Goal: Use online tool/utility: Utilize a website feature to perform a specific function

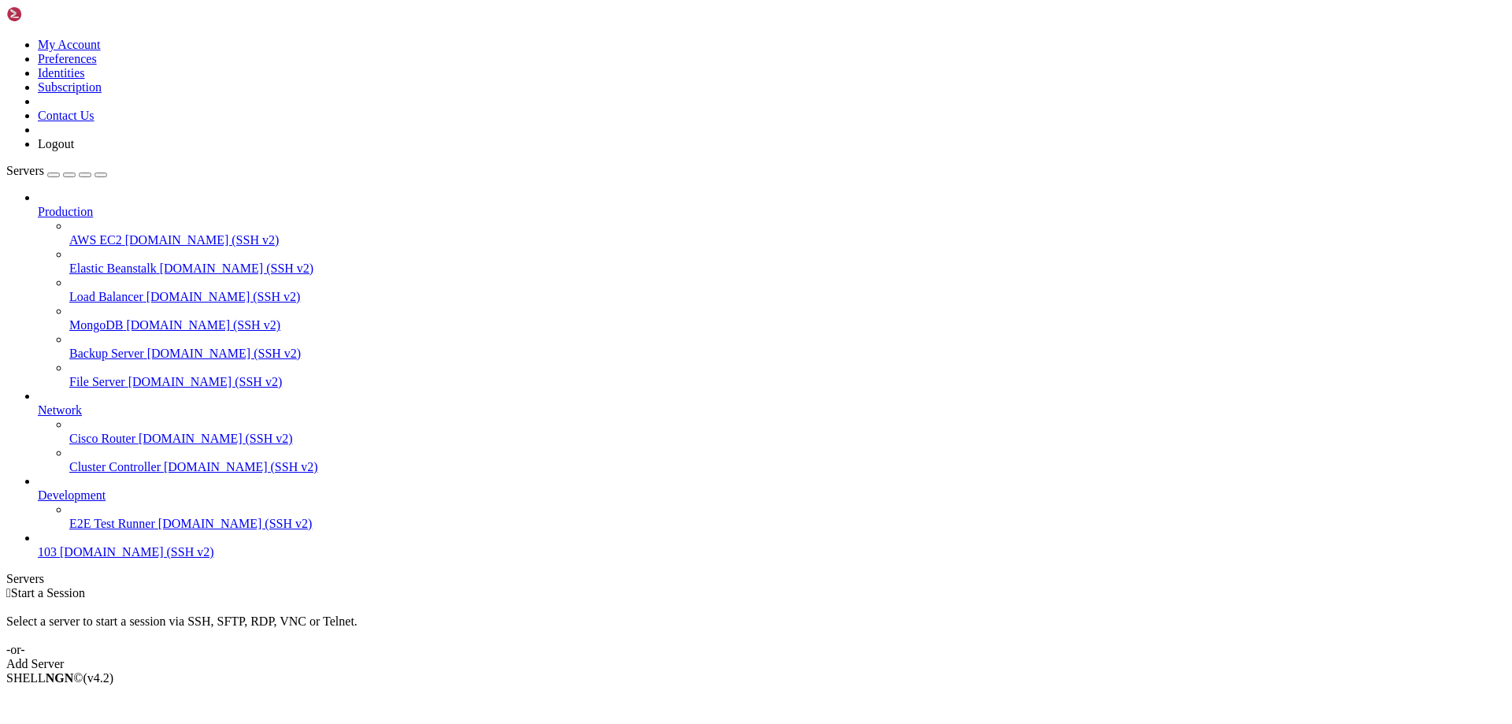
click at [851, 657] on link "Add Server" at bounding box center [755, 664] width 1499 height 14
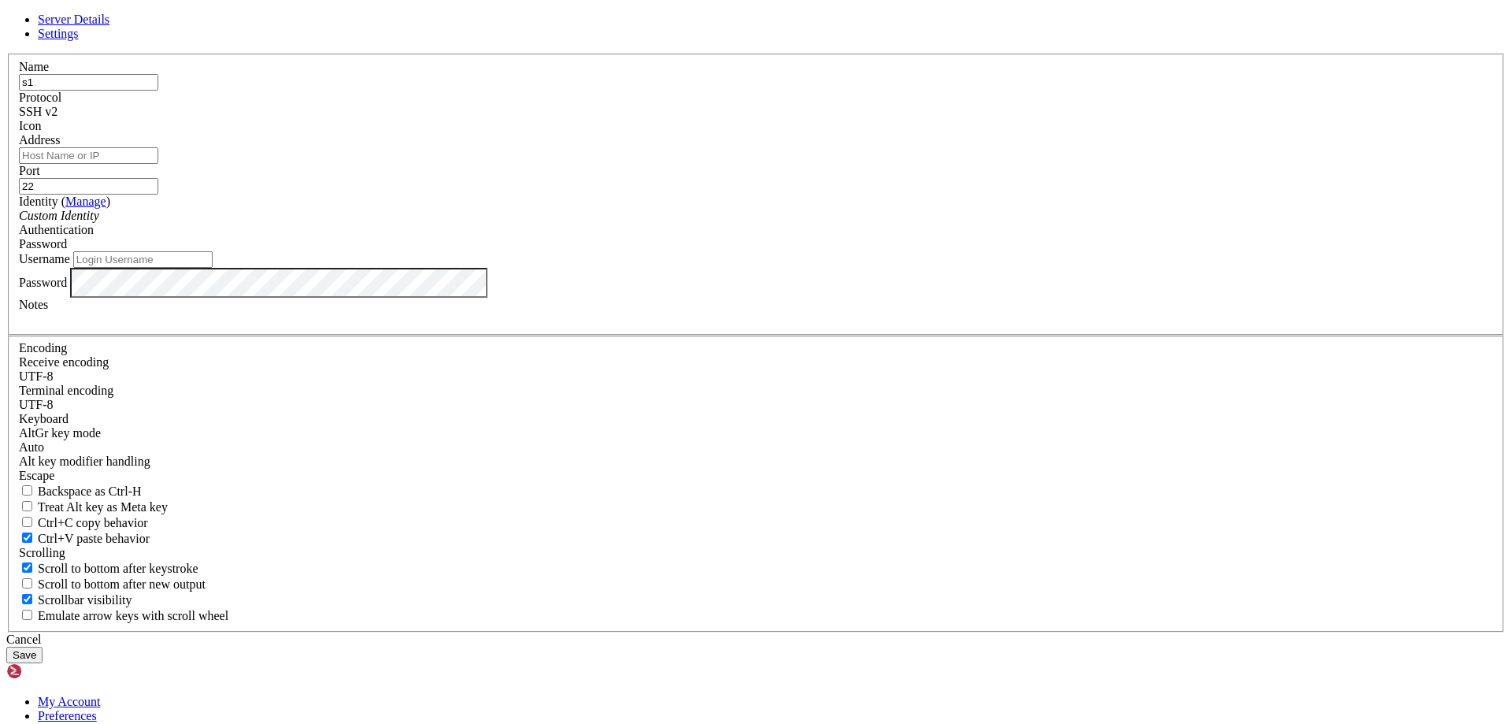
type input "s1"
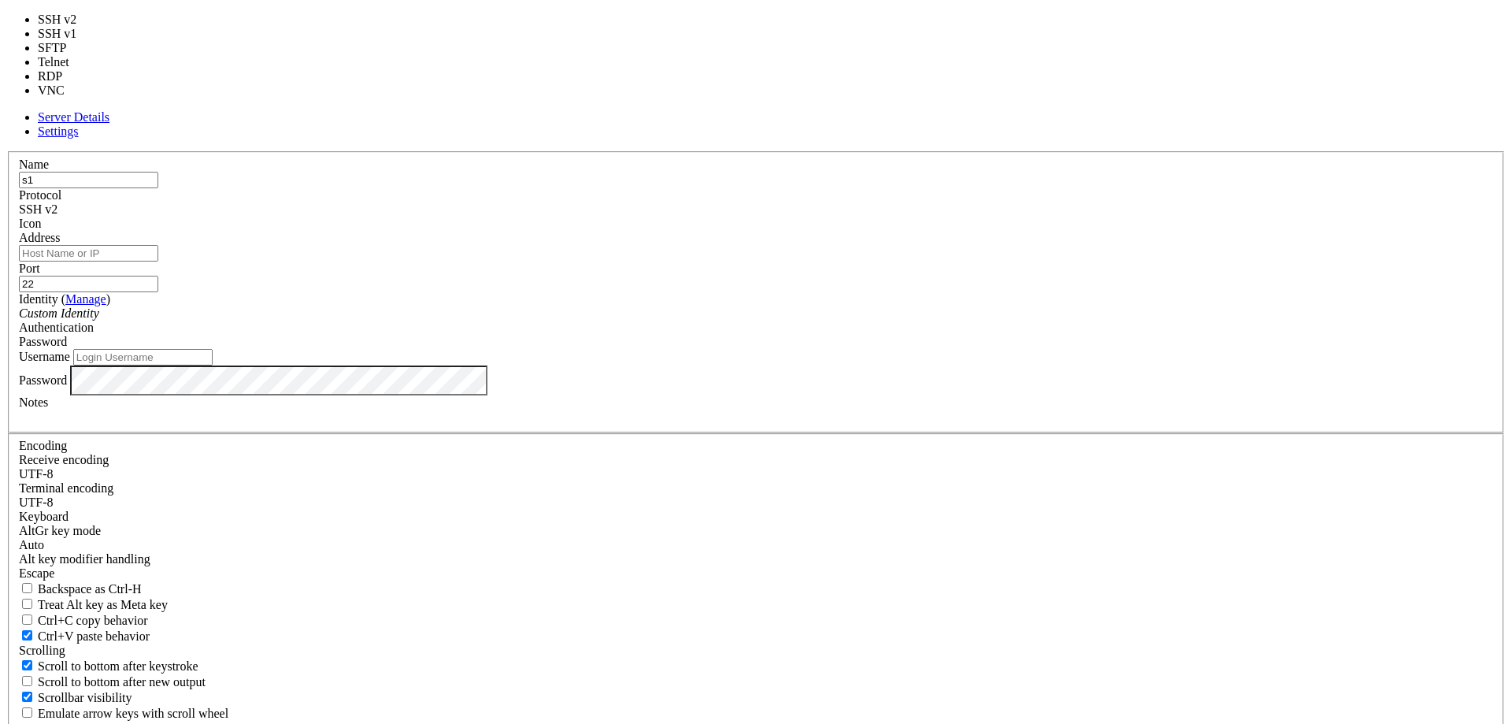
click at [865, 217] on div "SSH v2" at bounding box center [756, 209] width 1474 height 14
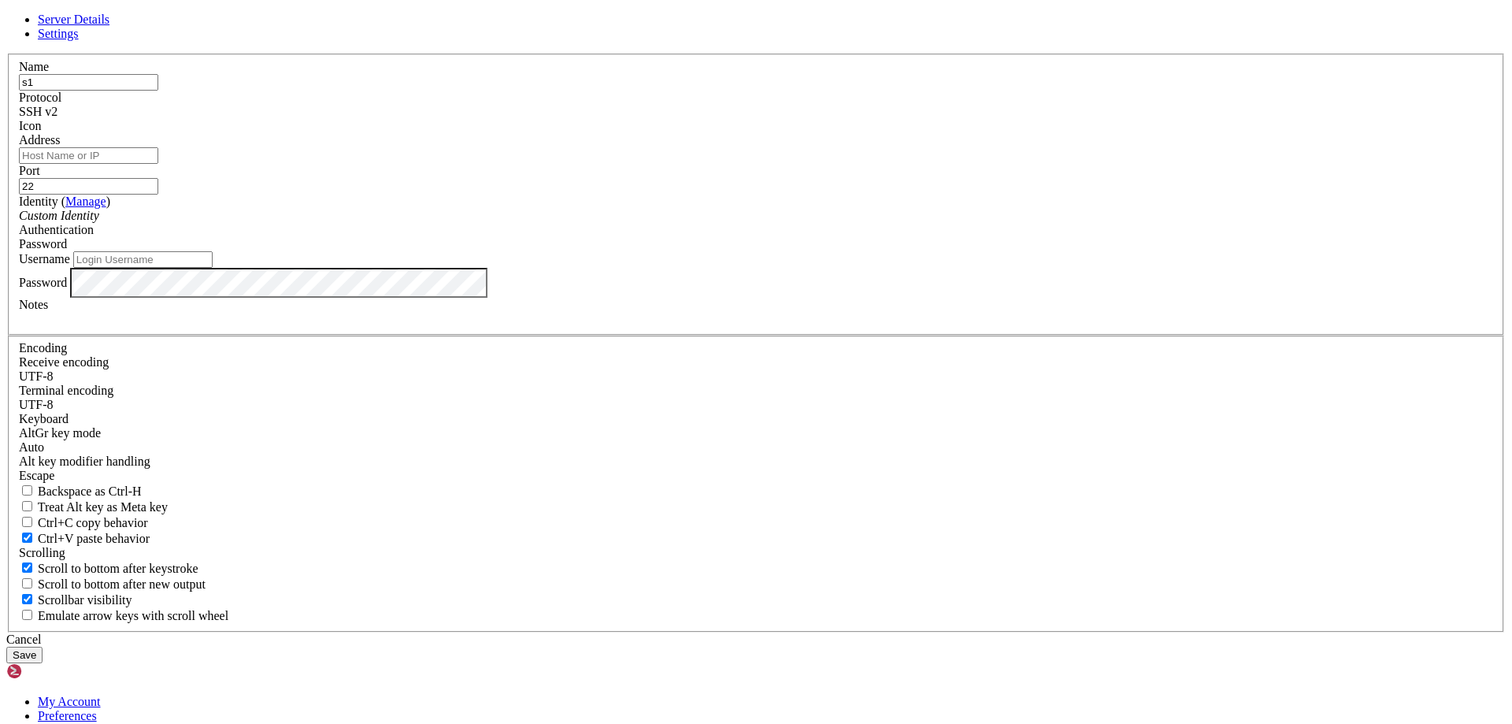
drag, startPoint x: 865, startPoint y: 218, endPoint x: 813, endPoint y: 223, distance: 51.4
click at [868, 119] on div "SSH v2" at bounding box center [756, 112] width 1474 height 14
click at [158, 164] on input "Address" at bounding box center [88, 155] width 139 height 17
type input "[DOMAIN_NAME][PERSON_NAME]"
click at [213, 268] on input "Username" at bounding box center [142, 259] width 139 height 17
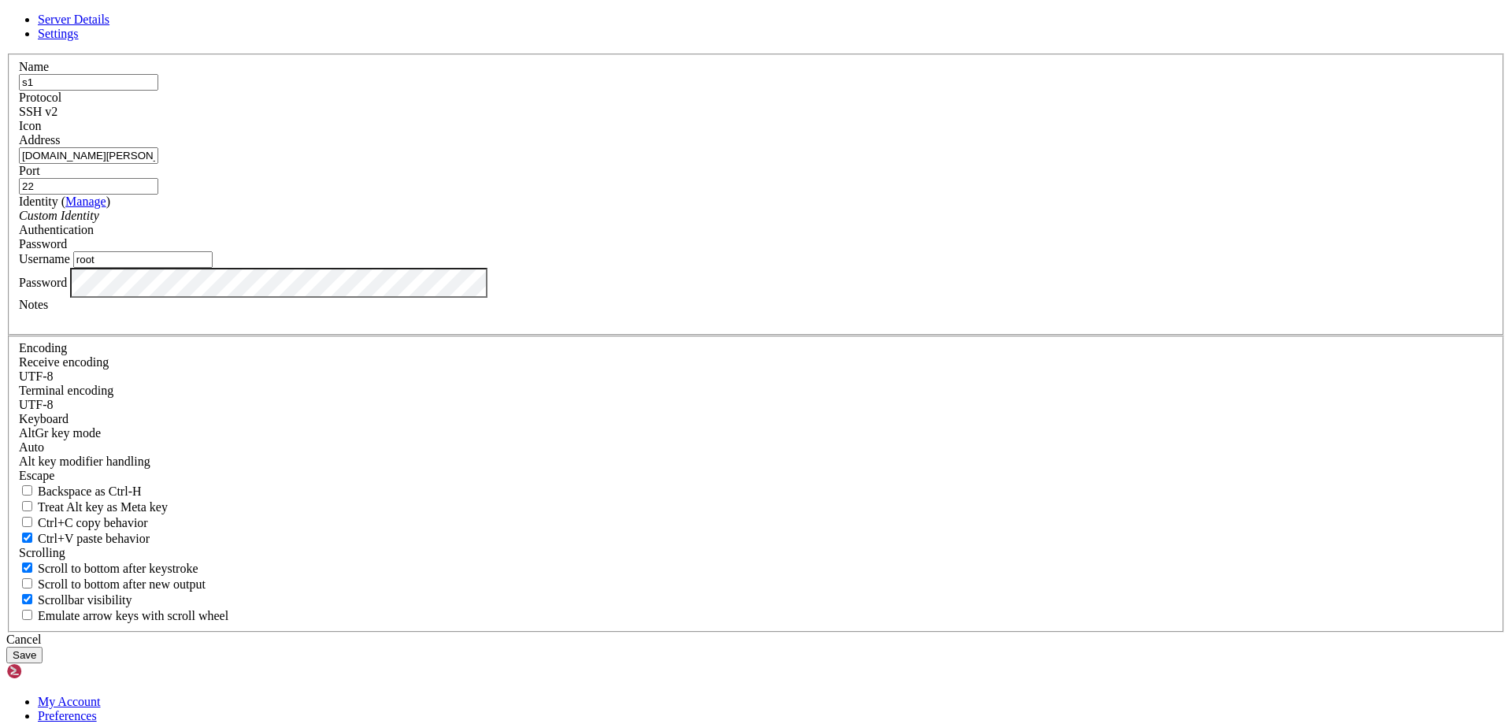
type input "root"
click at [43, 646] on button "Save" at bounding box center [24, 654] width 36 height 17
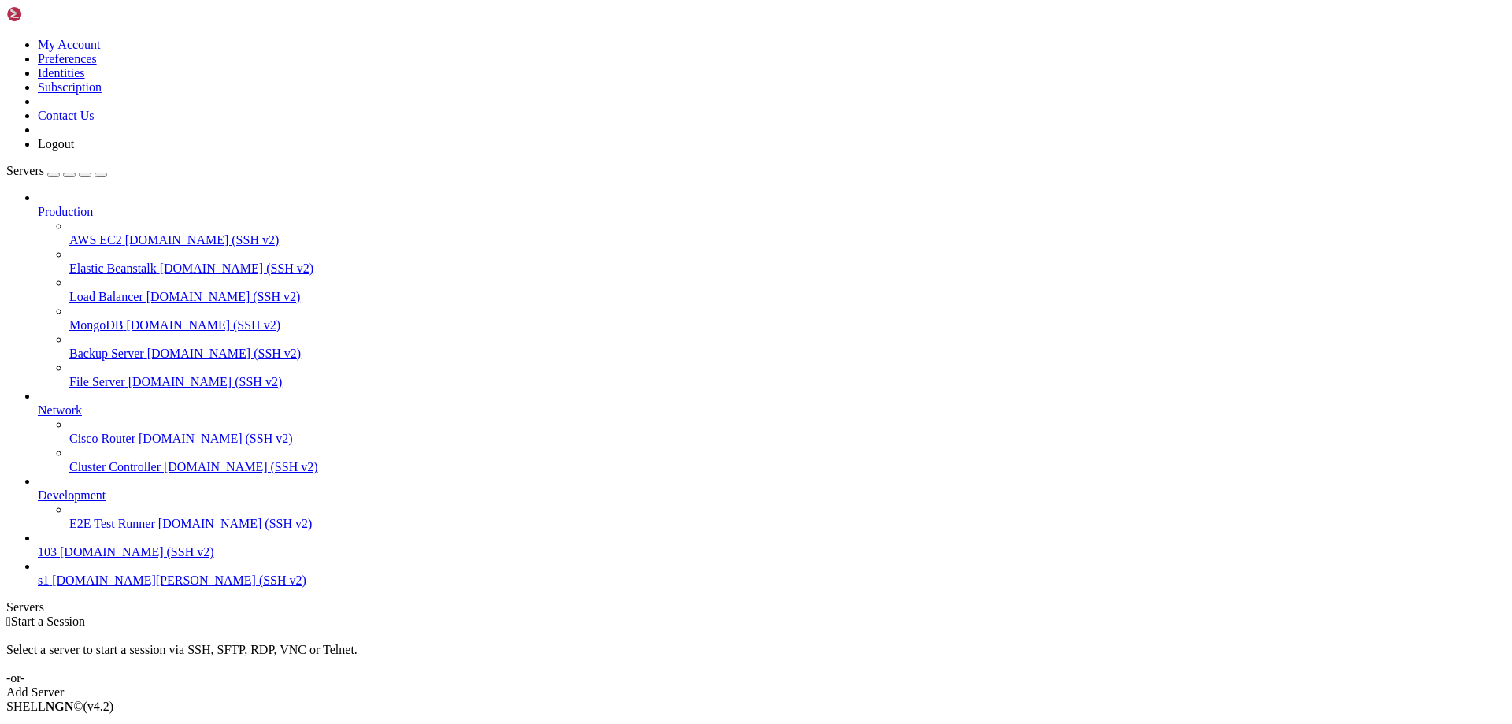
click at [49, 587] on span "s1" at bounding box center [43, 579] width 11 height 13
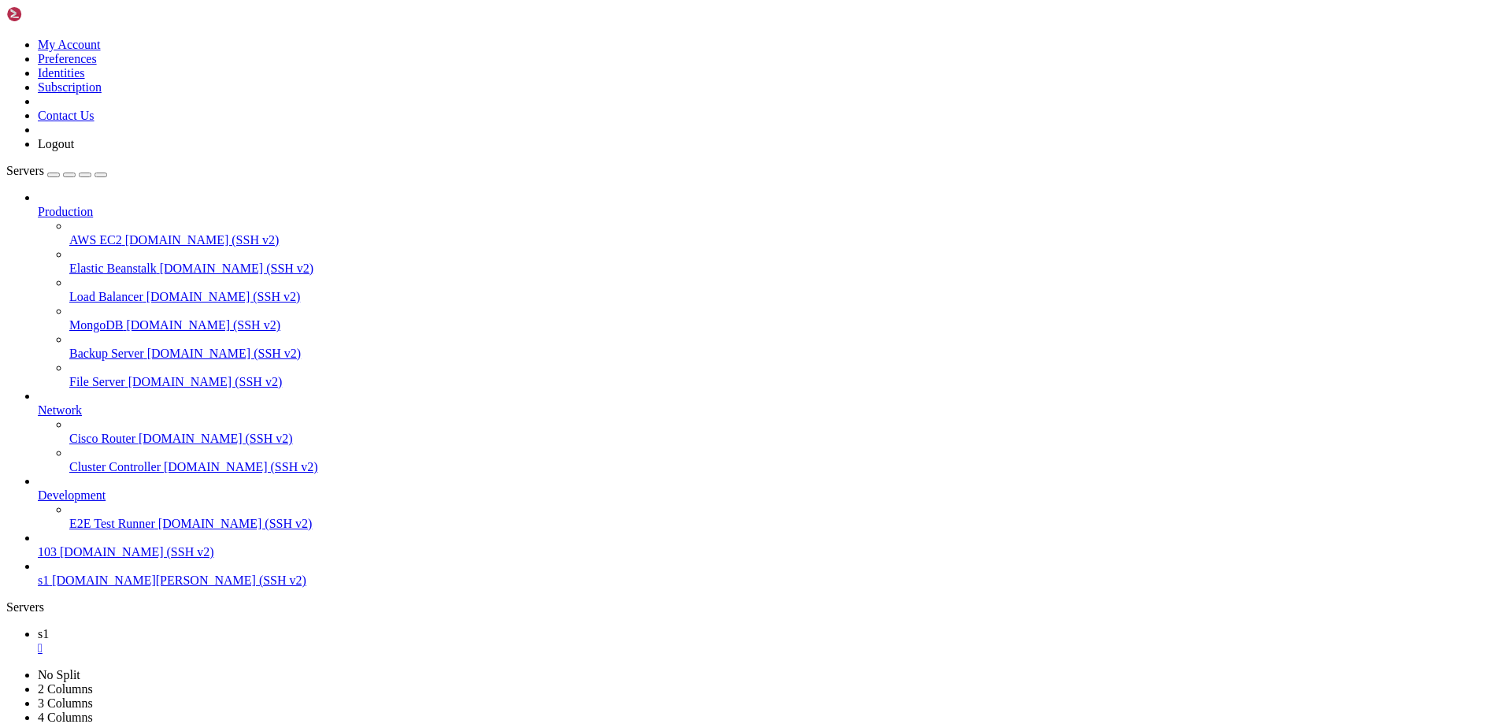
click at [309, 669] on div "" at bounding box center [772, 676] width 1468 height 14
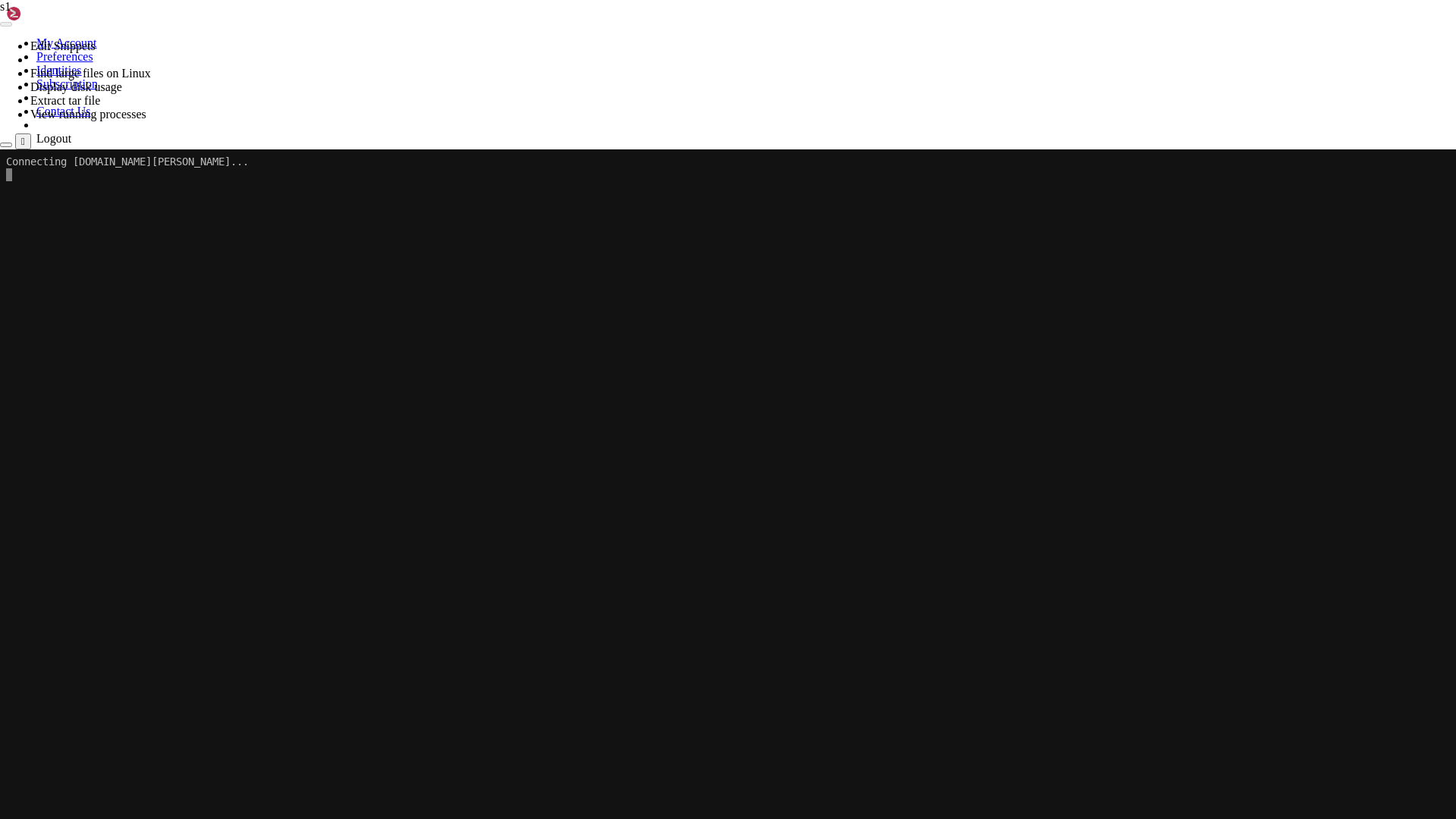
click at [428, 400] on x-row at bounding box center [727, 393] width 1443 height 13
click at [428, 398] on x-row at bounding box center [727, 393] width 1443 height 13
click at [779, 214] on div "Connecting [DOMAIN_NAME][PERSON_NAME]..." at bounding box center [727, 552] width 1443 height 806
click at [701, 187] on x-row at bounding box center [727, 187] width 1443 height 13
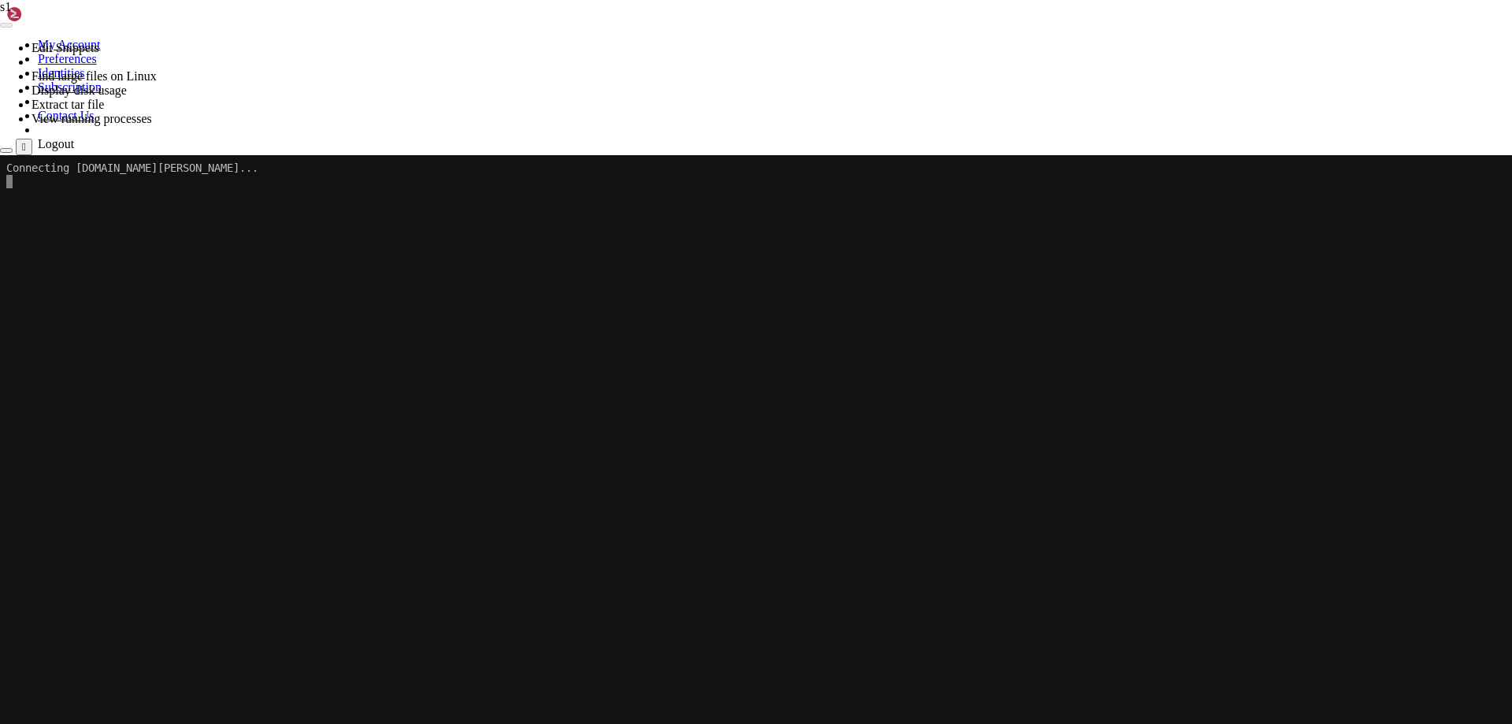
click at [519, 294] on x-row at bounding box center [656, 288] width 1301 height 13
